Goal: Task Accomplishment & Management: Complete application form

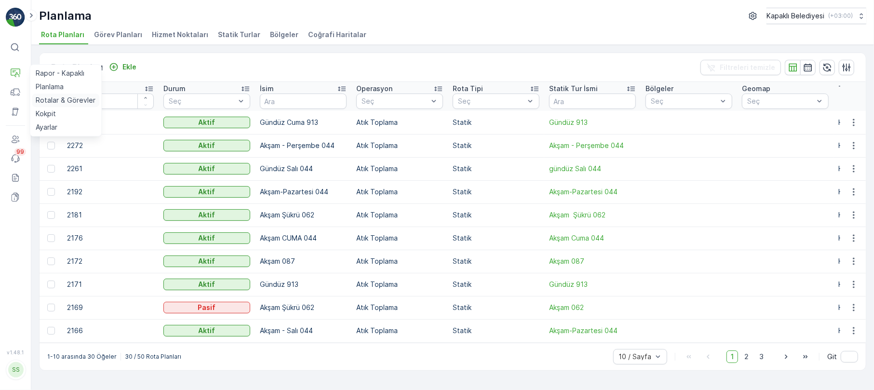
click at [53, 100] on p "Rotalar & Görevler" at bounding box center [66, 100] width 60 height 10
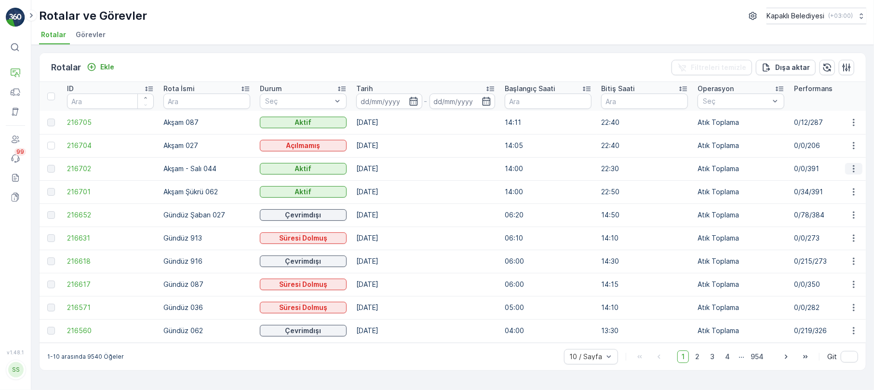
click at [849, 165] on icon "button" at bounding box center [854, 169] width 10 height 10
click at [832, 199] on span "Rota Takibini Görüntüle" at bounding box center [831, 197] width 76 height 10
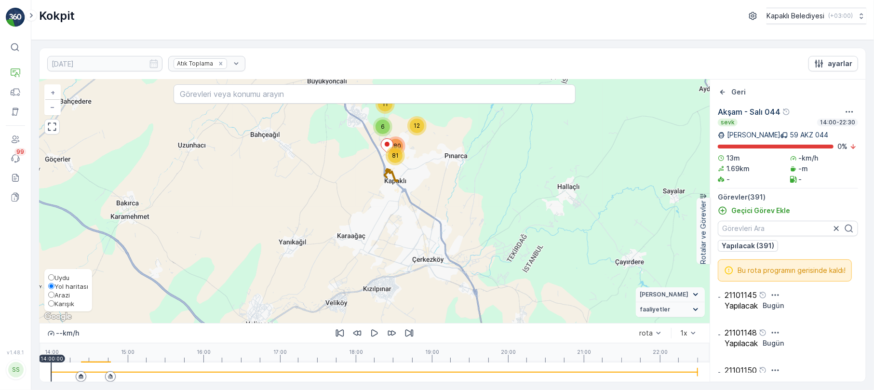
click at [51, 309] on div "Uydu Yol haritası Arazi Karışık" at bounding box center [68, 290] width 48 height 42
click at [52, 304] on input "Karışık" at bounding box center [51, 303] width 6 height 6
radio input "true"
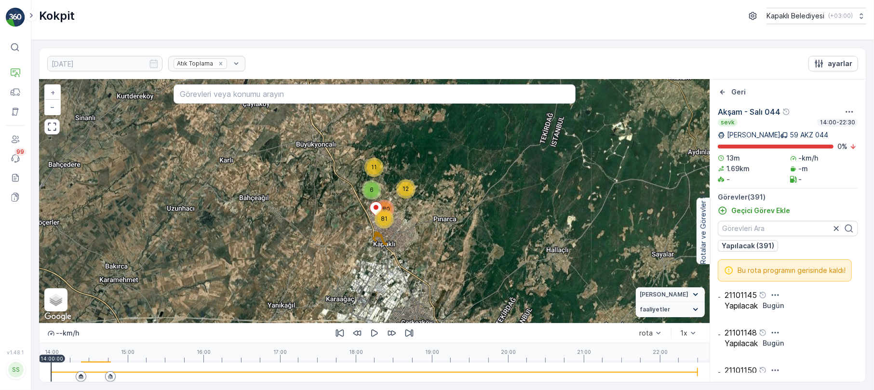
drag, startPoint x: 394, startPoint y: 161, endPoint x: 383, endPoint y: 229, distance: 68.4
click at [383, 226] on div "81" at bounding box center [384, 219] width 14 height 14
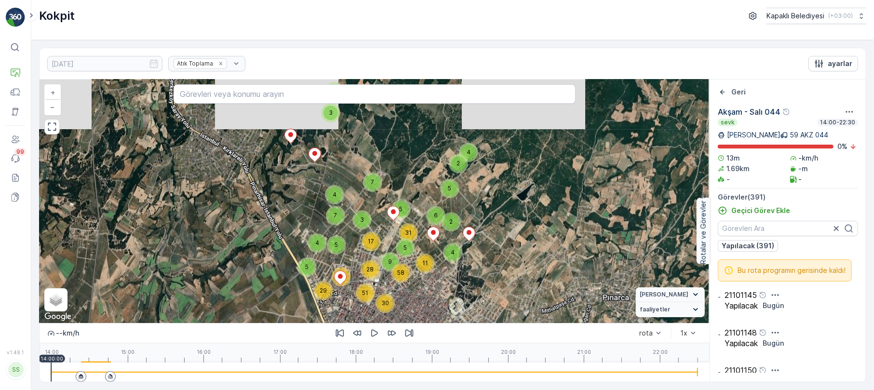
drag, startPoint x: 394, startPoint y: 165, endPoint x: 384, endPoint y: 226, distance: 62.1
click at [384, 226] on div "3 5 3 4 4 2 5 4 7 7 5 3 4 11 5 42 29 5 2 6 31 5 17 28 9 58 51 30 + − Uydu Yol h…" at bounding box center [375, 201] width 670 height 243
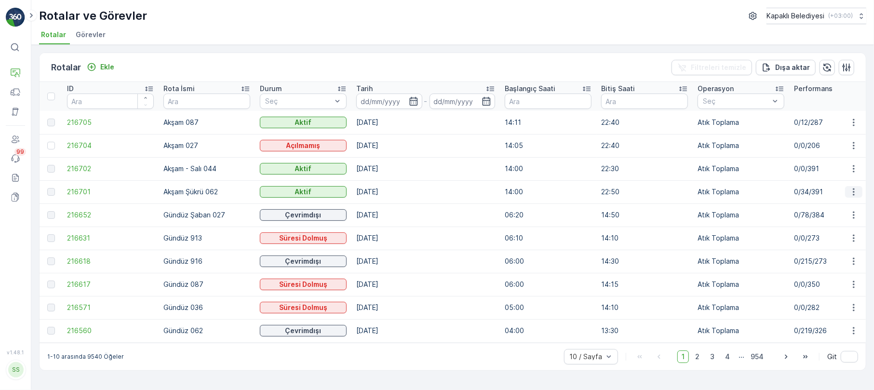
click at [856, 189] on icon "button" at bounding box center [854, 192] width 10 height 10
click at [834, 220] on span "Rota Takibini Görüntüle" at bounding box center [831, 220] width 76 height 10
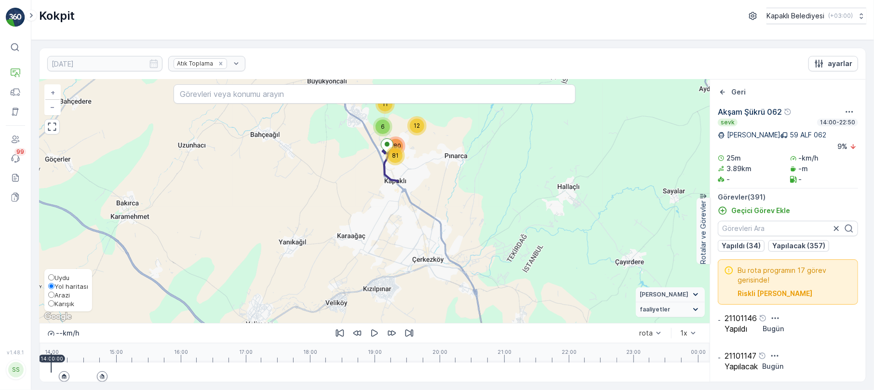
click at [50, 306] on span "Karışık" at bounding box center [61, 304] width 26 height 8
click at [50, 306] on input "Karışık" at bounding box center [51, 303] width 6 height 6
radio input "true"
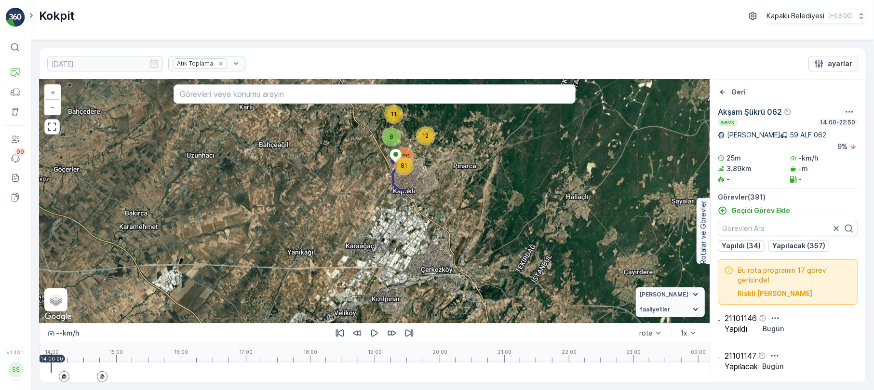
drag, startPoint x: 362, startPoint y: 139, endPoint x: 373, endPoint y: 190, distance: 51.8
click at [373, 190] on div "11 6 81 12 280 + − Uydu Yol haritası Arazi Karışık Leaflet Klavye kısayolları H…" at bounding box center [375, 201] width 670 height 243
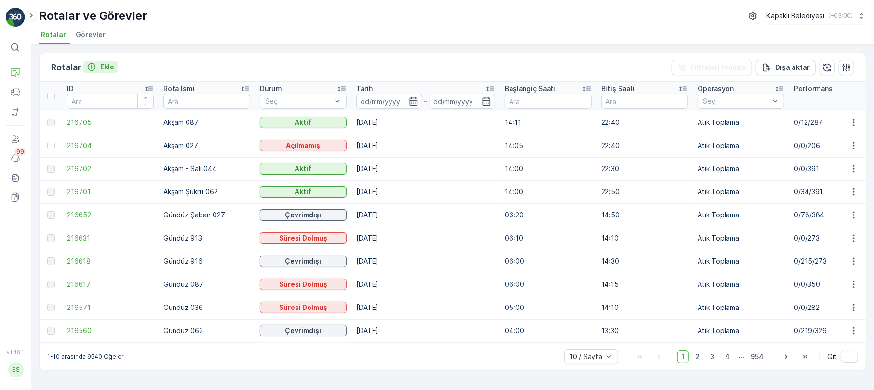
click at [102, 66] on p "Ekle" at bounding box center [107, 67] width 14 height 10
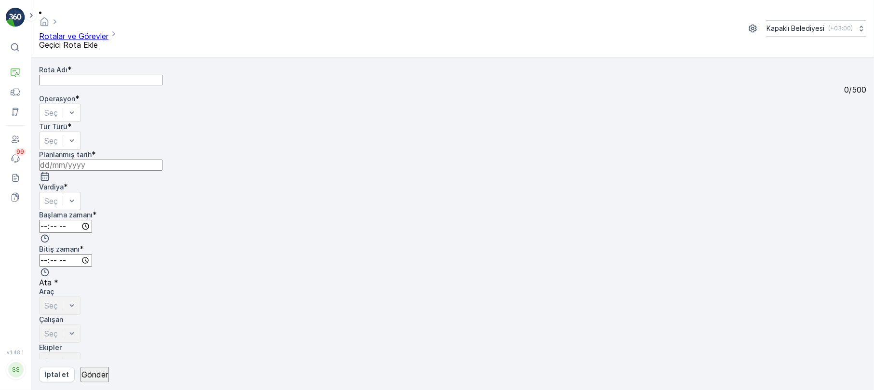
click at [94, 75] on Adı "Rota Adı" at bounding box center [100, 80] width 123 height 11
type Adı "Akşam - Salı 044"
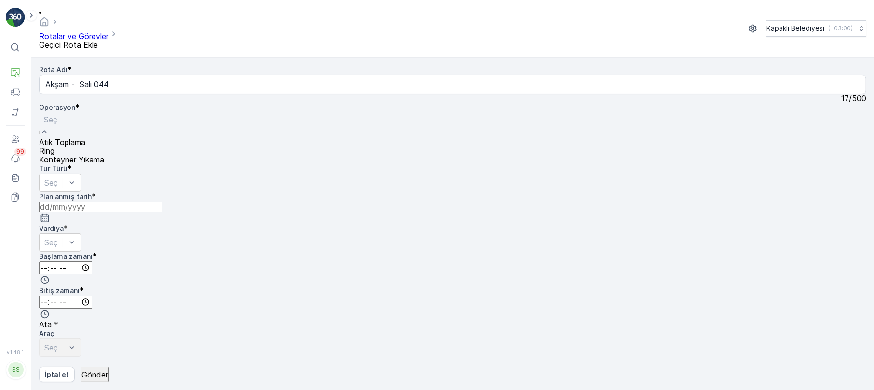
click at [85, 137] on span "Atık Toplama" at bounding box center [62, 142] width 46 height 10
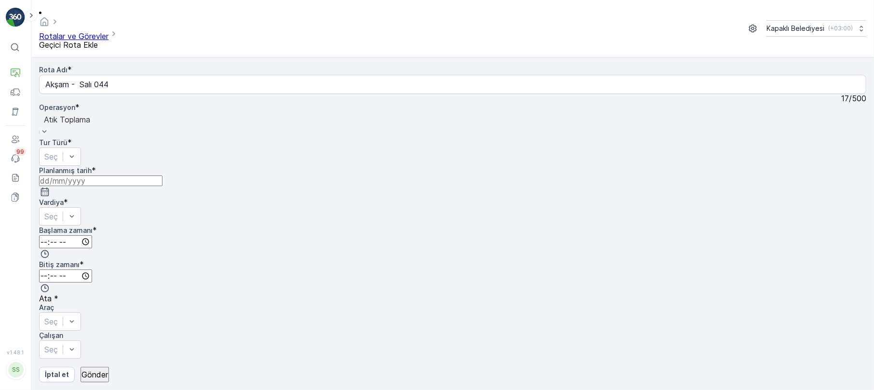
click at [162, 175] on input at bounding box center [100, 180] width 123 height 11
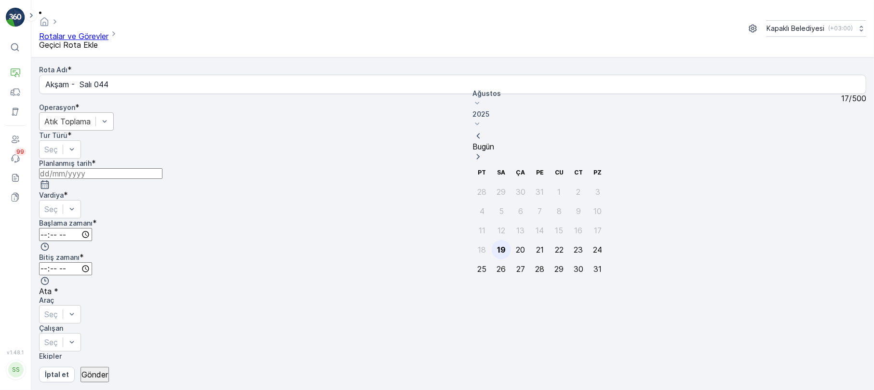
click at [501, 245] on div "19" at bounding box center [501, 249] width 9 height 9
type input "[DATE]"
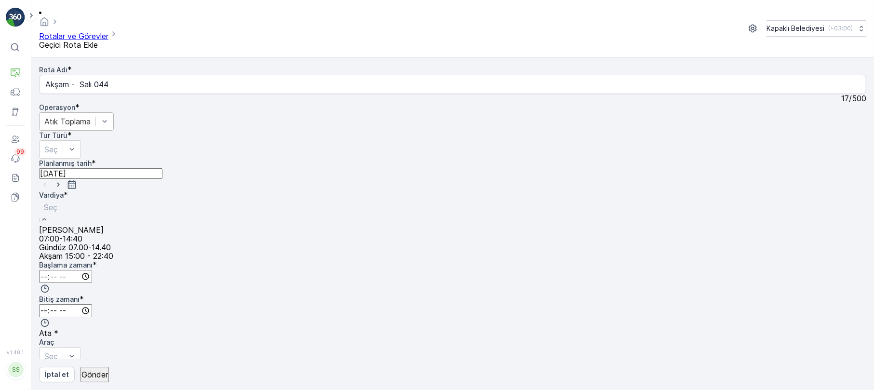
click at [108, 202] on div at bounding box center [76, 207] width 65 height 11
click at [113, 251] on span "Akşam 15:00 - 22:40" at bounding box center [76, 256] width 74 height 10
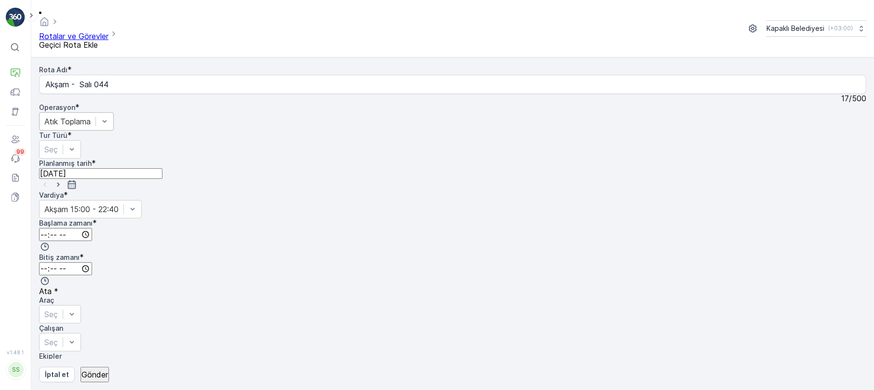
click at [92, 228] on input "time" at bounding box center [65, 234] width 53 height 13
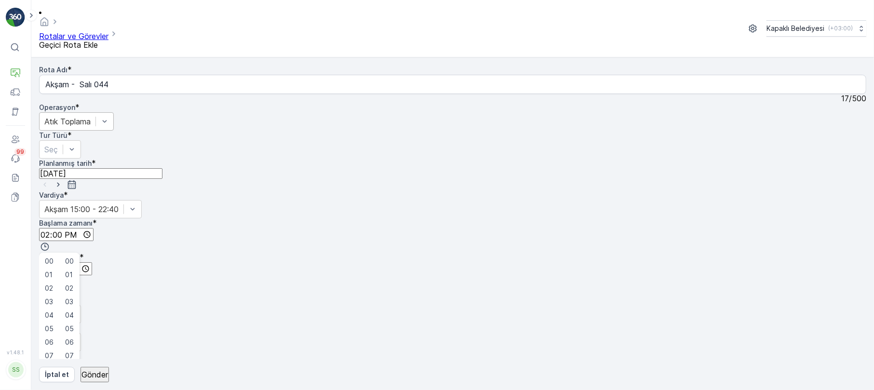
type input "14:51"
click at [92, 262] on input "time" at bounding box center [65, 268] width 53 height 13
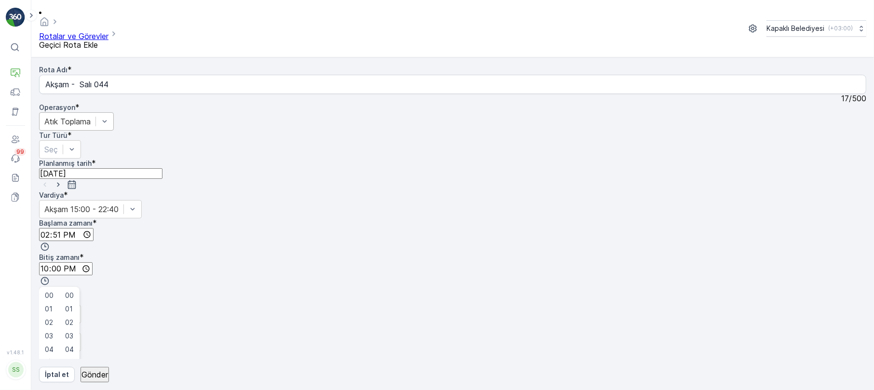
type input "22:45"
click at [79, 307] on div at bounding box center [61, 312] width 35 height 11
click at [83, 382] on span "59 AKZ 044" at bounding box center [61, 387] width 44 height 10
click at [58, 344] on div at bounding box center [50, 349] width 13 height 11
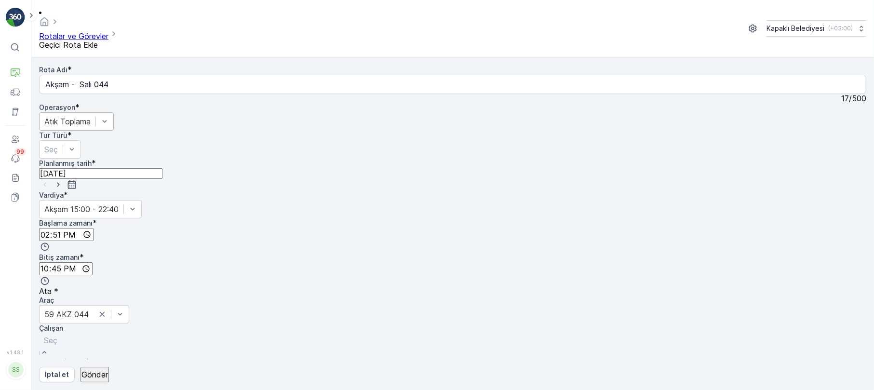
scroll to position [107, 0]
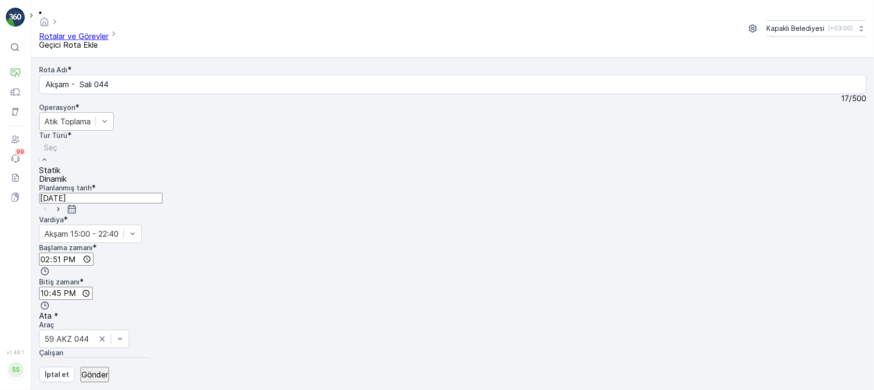
click at [67, 166] on div "Statik" at bounding box center [52, 170] width 27 height 9
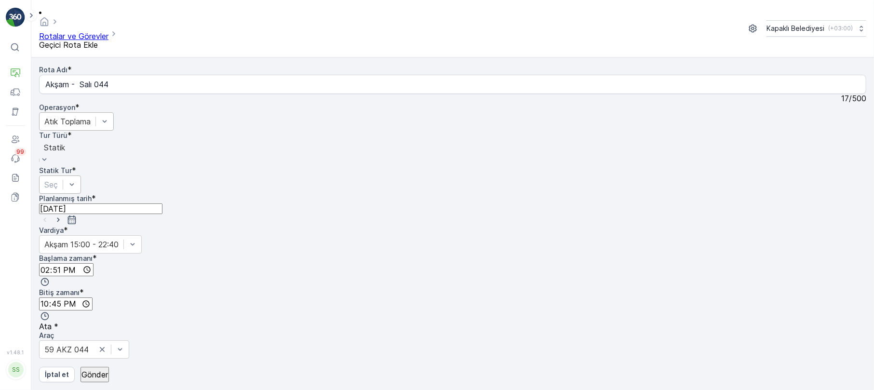
click at [58, 179] on div at bounding box center [50, 184] width 13 height 11
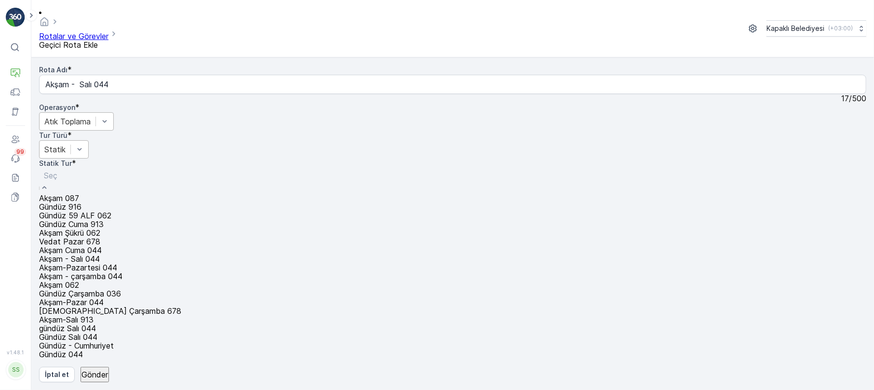
click at [100, 255] on span "Akşam - Salı 044" at bounding box center [69, 259] width 61 height 10
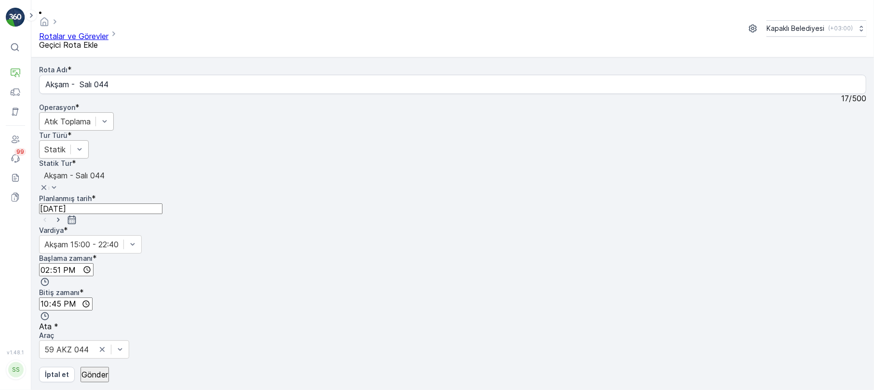
click at [99, 375] on p "Gönder" at bounding box center [94, 374] width 27 height 9
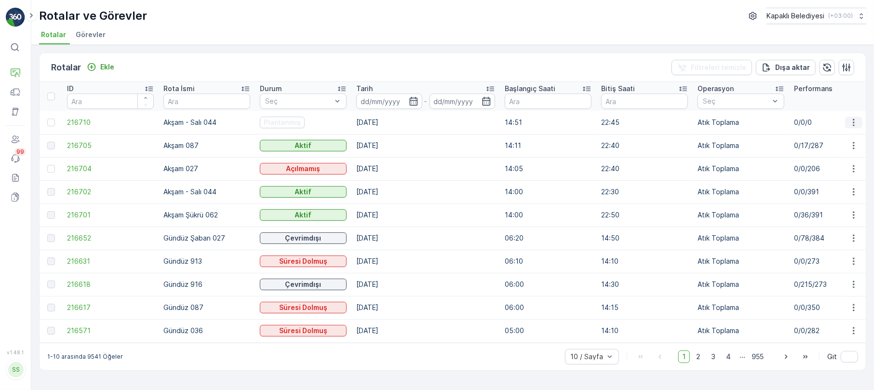
click at [851, 119] on icon "button" at bounding box center [854, 123] width 10 height 10
click at [828, 151] on span "Rota Takibini Görüntüle" at bounding box center [831, 151] width 76 height 10
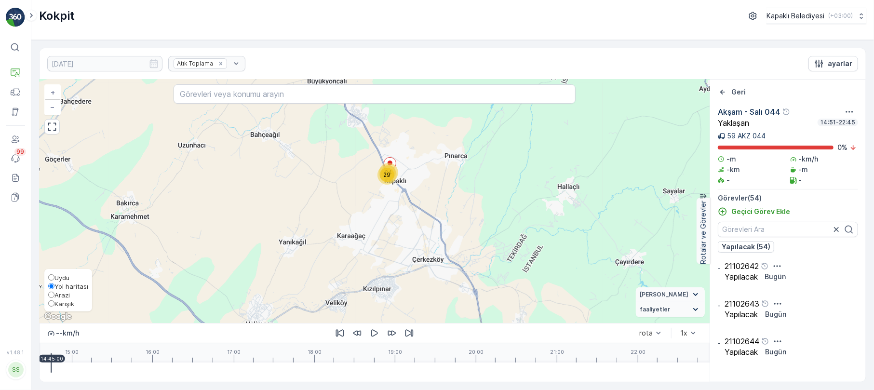
click at [51, 301] on input "Karışık" at bounding box center [51, 303] width 6 height 6
radio input "true"
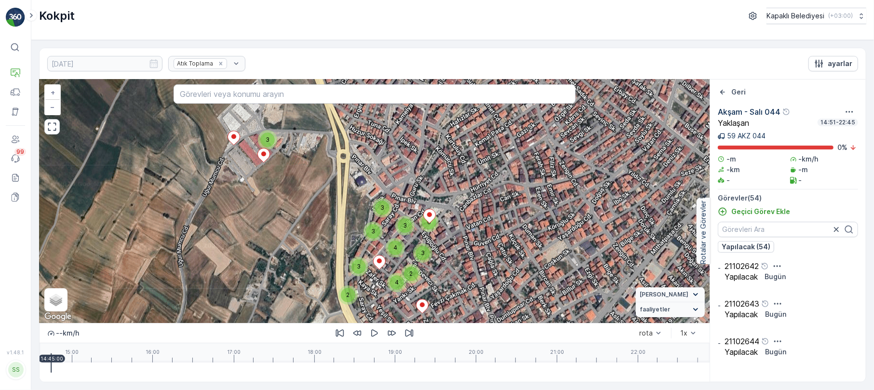
drag, startPoint x: 410, startPoint y: 164, endPoint x: 370, endPoint y: 261, distance: 104.2
click at [370, 265] on div "5 5 2 4 2 3 3 4 2 3 3 3 3 6 + − Uydu Yol haritası Arazi Karışık Leaflet Klavye …" at bounding box center [375, 201] width 670 height 243
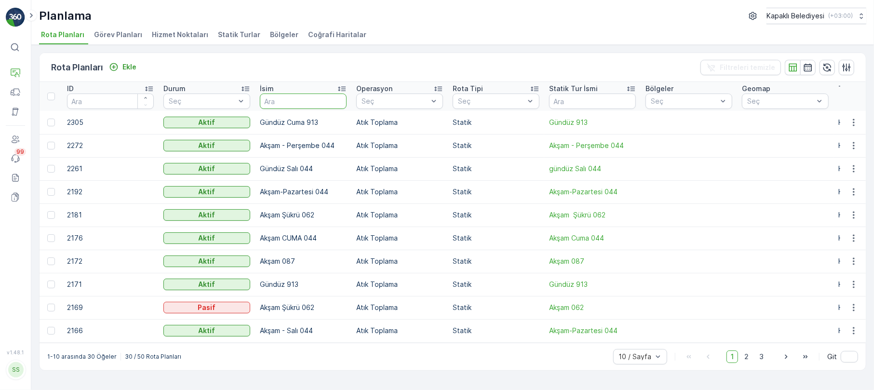
click at [276, 102] on input "text" at bounding box center [303, 101] width 87 height 15
click at [226, 35] on span "Statik Turlar" at bounding box center [239, 35] width 42 height 10
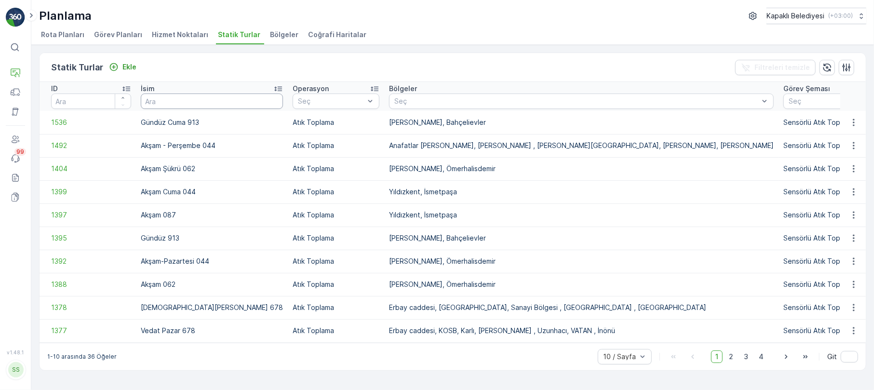
click at [172, 97] on input "text" at bounding box center [212, 101] width 142 height 15
type input "044"
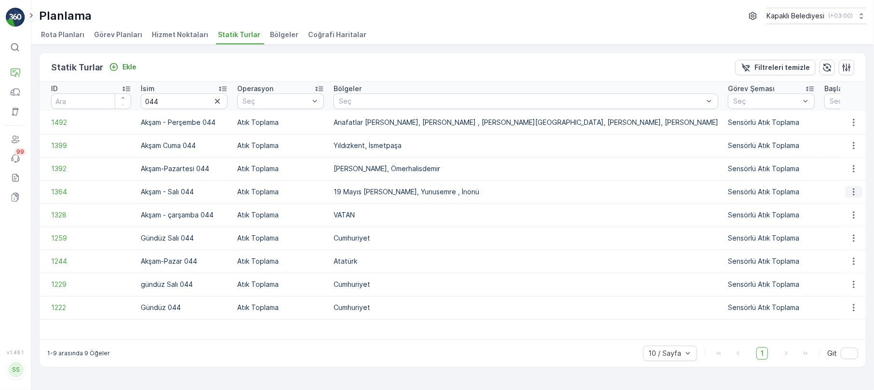
click at [851, 189] on icon "button" at bounding box center [854, 192] width 10 height 10
click at [830, 220] on span "Statik Turu Düzenle" at bounding box center [825, 220] width 64 height 10
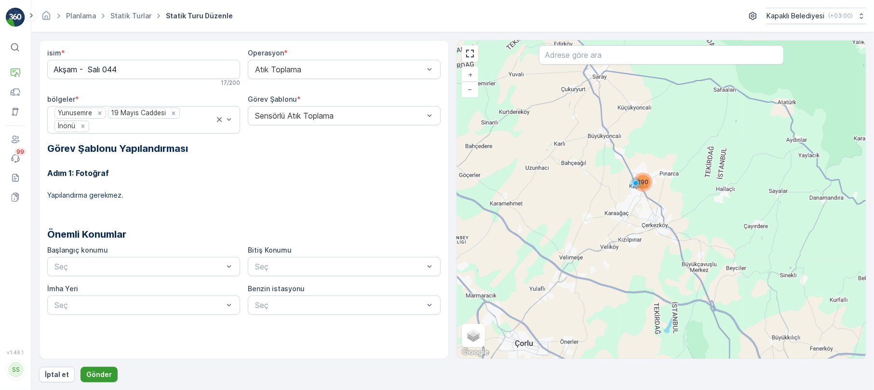
click at [88, 368] on button "Gönder" at bounding box center [99, 374] width 37 height 15
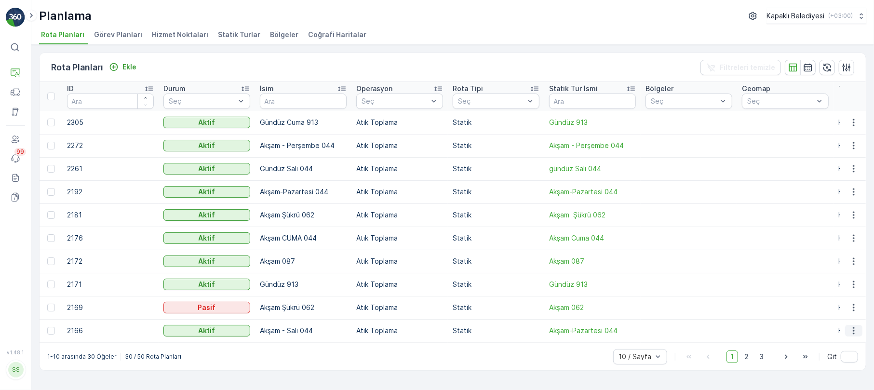
click at [853, 330] on icon "button" at bounding box center [853, 330] width 1 height 7
click at [847, 343] on span "Rota Planını Düzenle" at bounding box center [836, 345] width 66 height 10
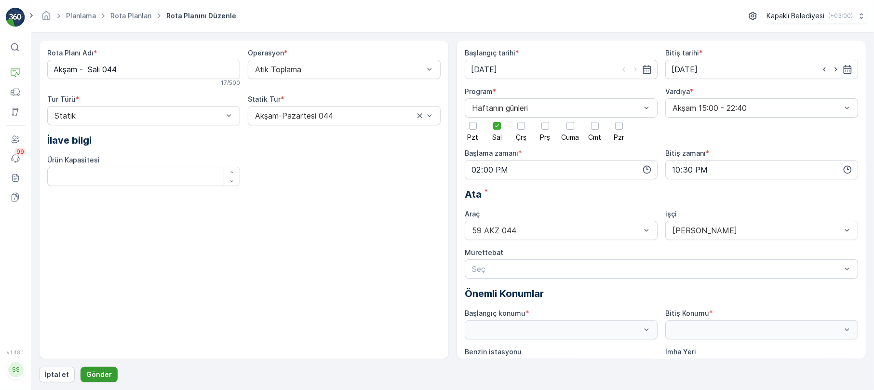
click at [99, 375] on p "Gönder" at bounding box center [99, 375] width 26 height 10
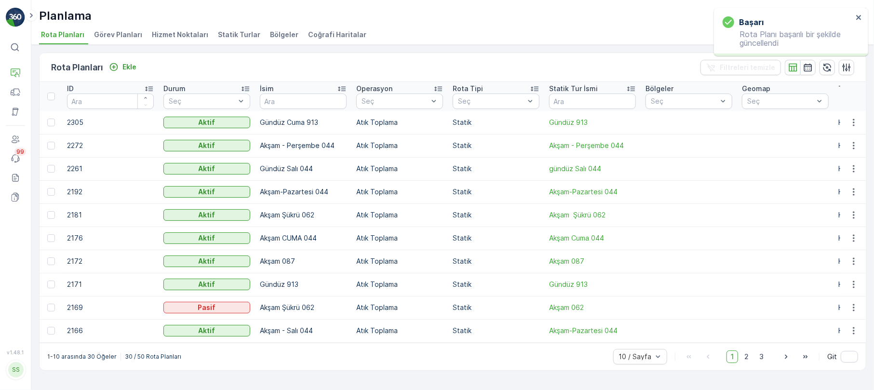
click at [226, 31] on span "Statik Turlar" at bounding box center [239, 35] width 42 height 10
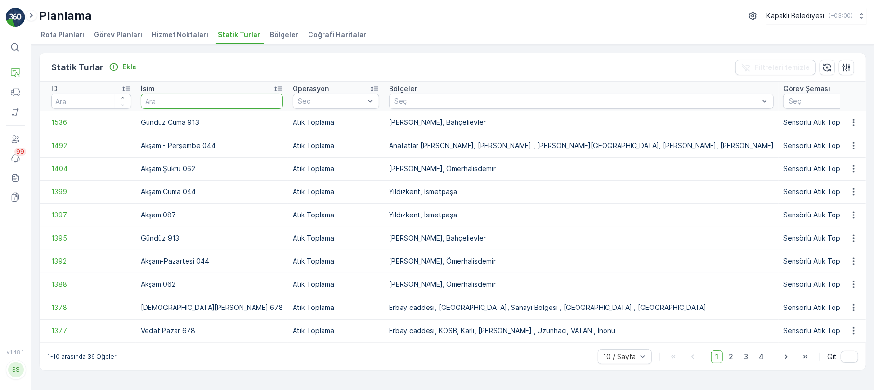
click at [178, 106] on input "text" at bounding box center [212, 101] width 142 height 15
type input "044"
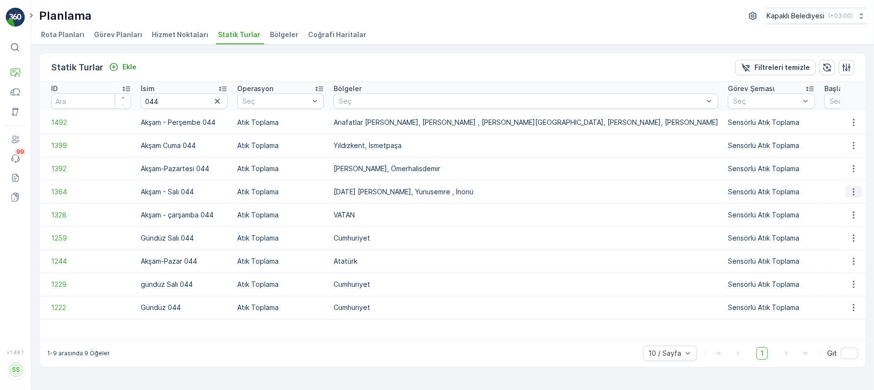
click at [856, 191] on icon "button" at bounding box center [854, 192] width 10 height 10
click at [841, 219] on span "Statik Turu Düzenle" at bounding box center [825, 220] width 64 height 10
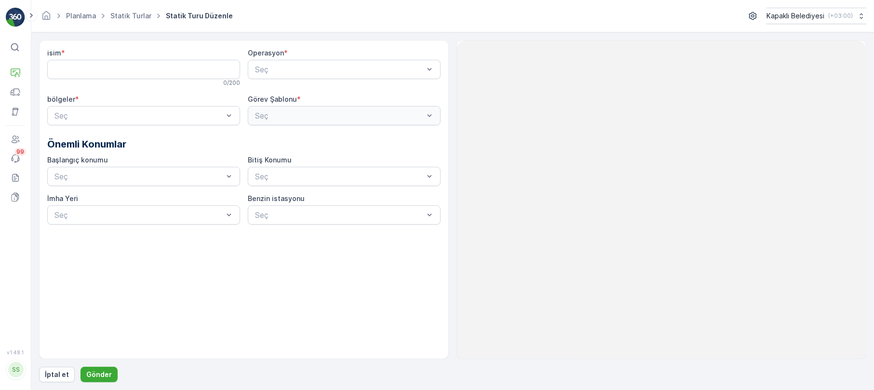
type input "Akşam - Salı 044"
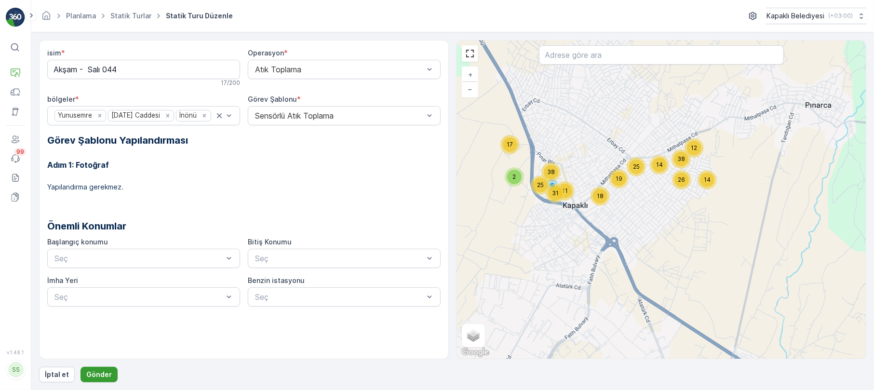
click at [96, 375] on p "Gönder" at bounding box center [99, 375] width 26 height 10
